Goal: Information Seeking & Learning: Learn about a topic

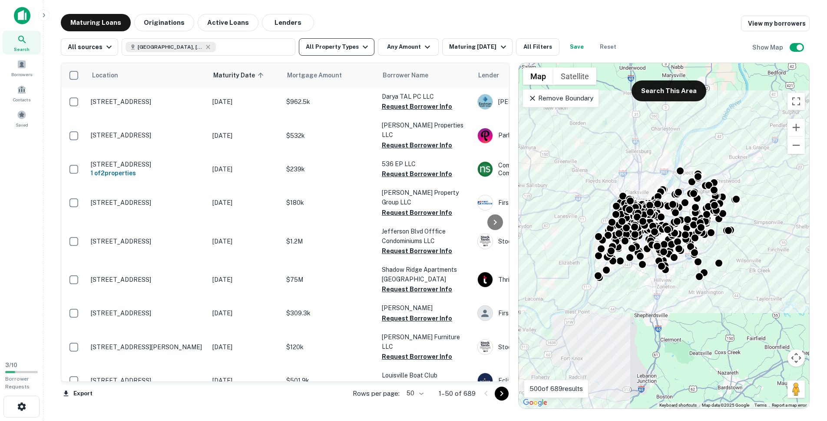
click at [349, 49] on button "All Property Types" at bounding box center [337, 46] width 76 height 17
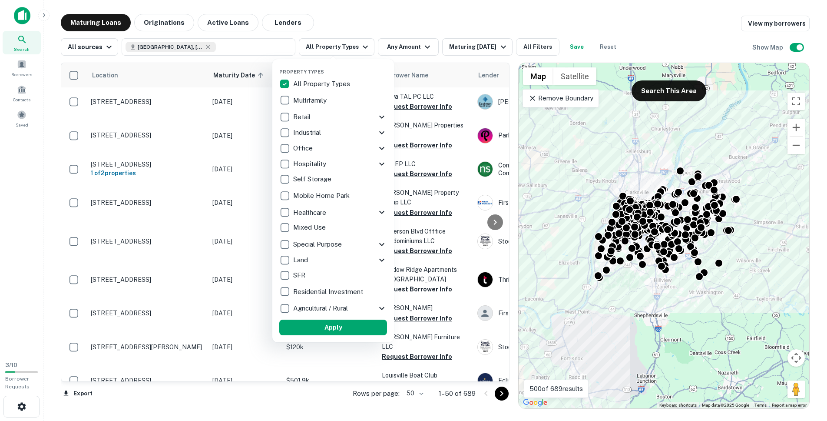
click at [300, 125] on div "Industrial" at bounding box center [327, 132] width 97 height 15
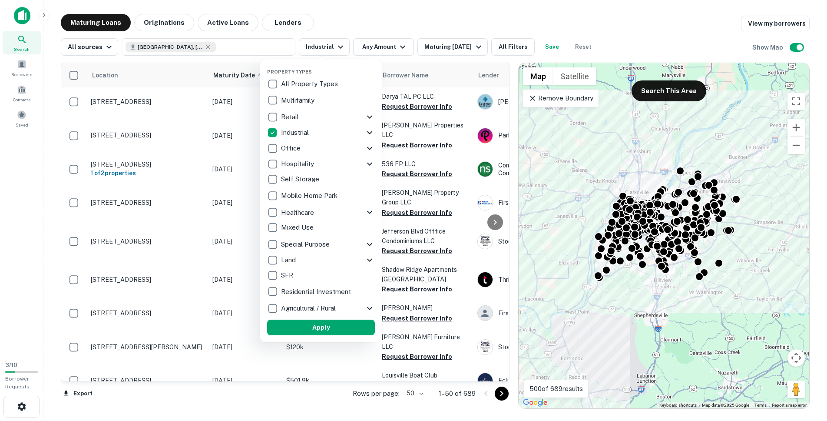
click at [294, 116] on p "Retail" at bounding box center [290, 117] width 19 height 10
click at [384, 49] on div at bounding box center [413, 210] width 827 height 421
click at [389, 47] on div at bounding box center [413, 210] width 827 height 421
click at [389, 20] on div at bounding box center [413, 210] width 827 height 421
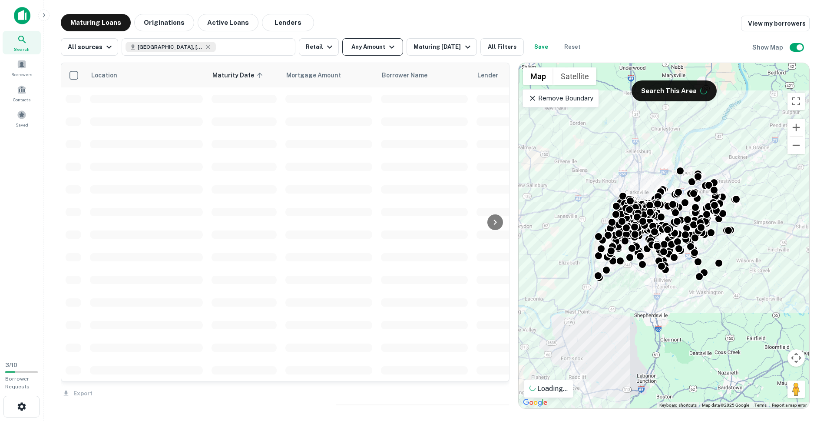
click at [388, 45] on icon "button" at bounding box center [392, 47] width 10 height 10
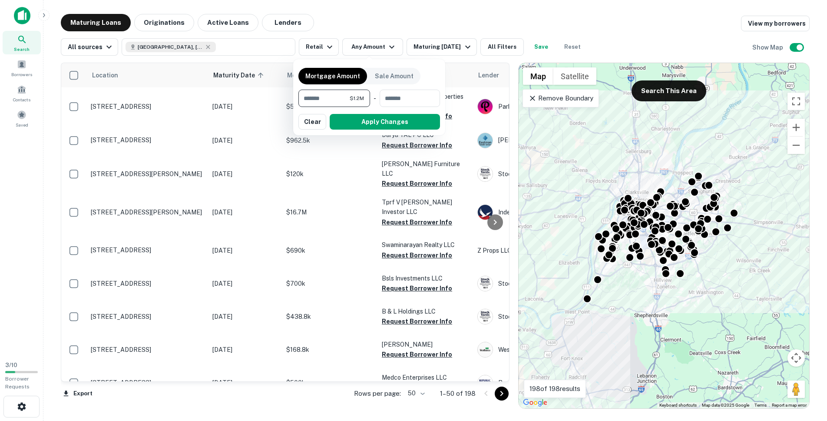
type input "*******"
click at [379, 120] on button "Apply Changes" at bounding box center [385, 122] width 110 height 16
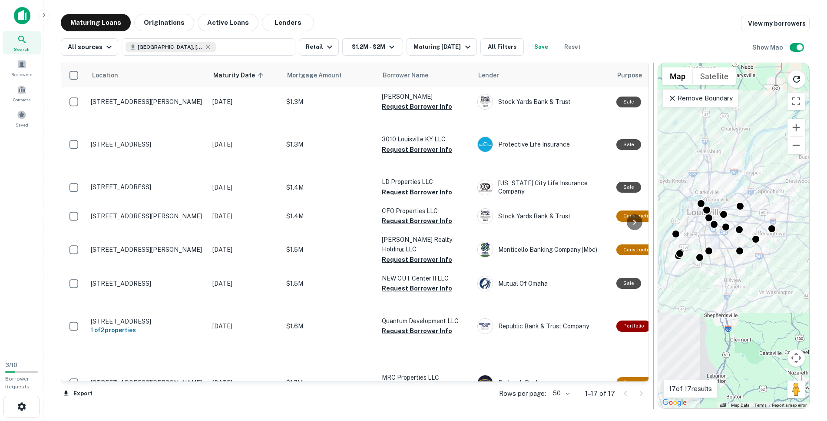
drag, startPoint x: 513, startPoint y: 258, endPoint x: 653, endPoint y: 244, distance: 140.6
click at [653, 244] on div at bounding box center [653, 236] width 1 height 346
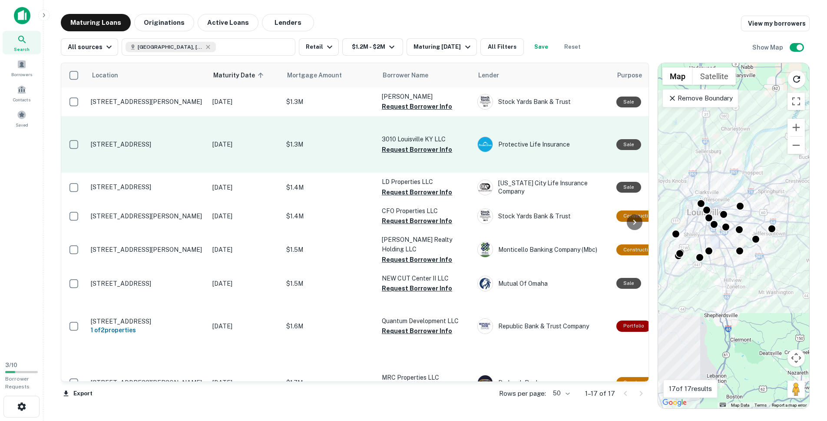
click at [170, 143] on p "[STREET_ADDRESS]" at bounding box center [147, 144] width 113 height 8
